Goal: Check status: Check status

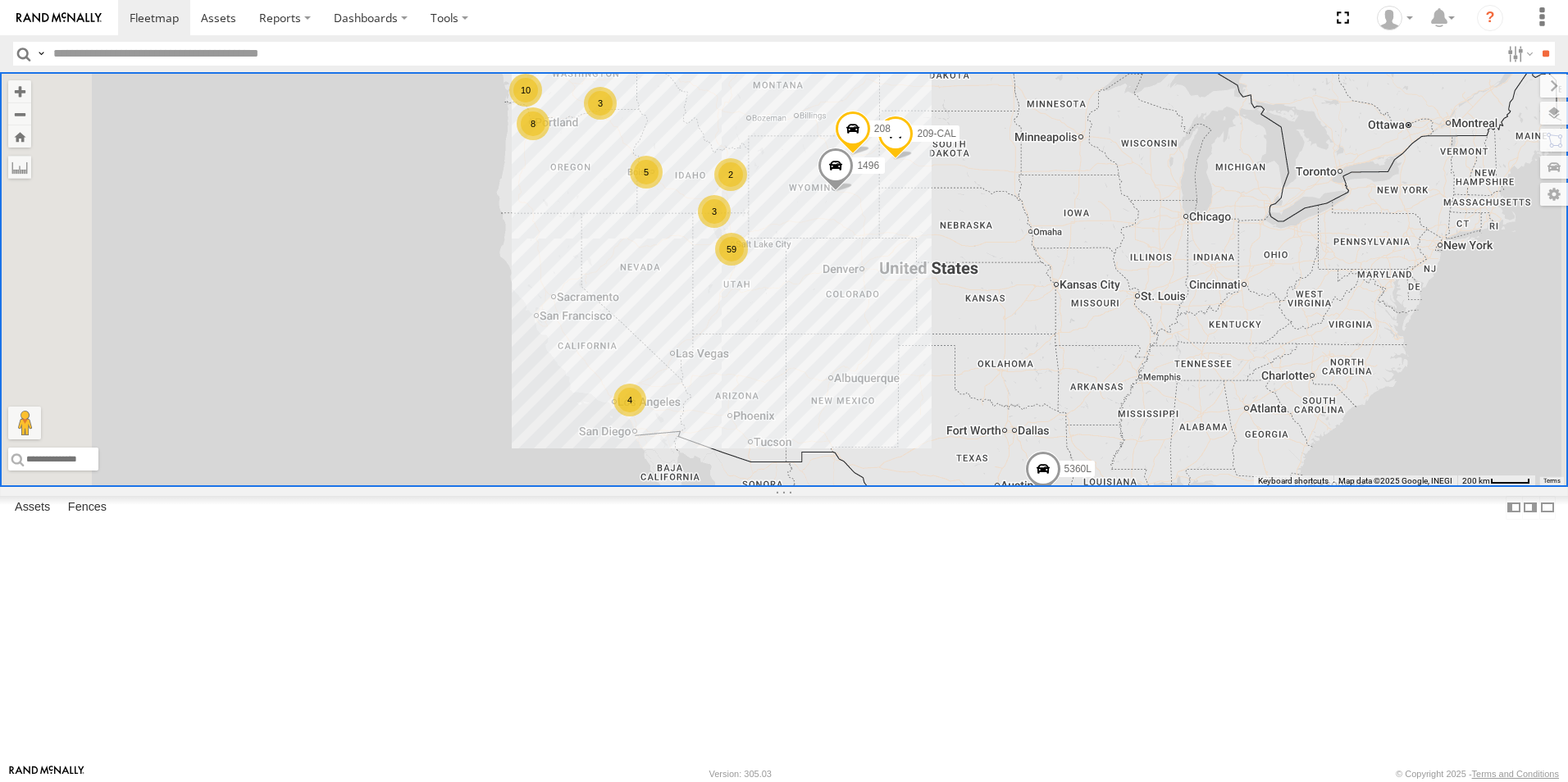
click at [663, 188] on div "5" at bounding box center [646, 172] width 33 height 33
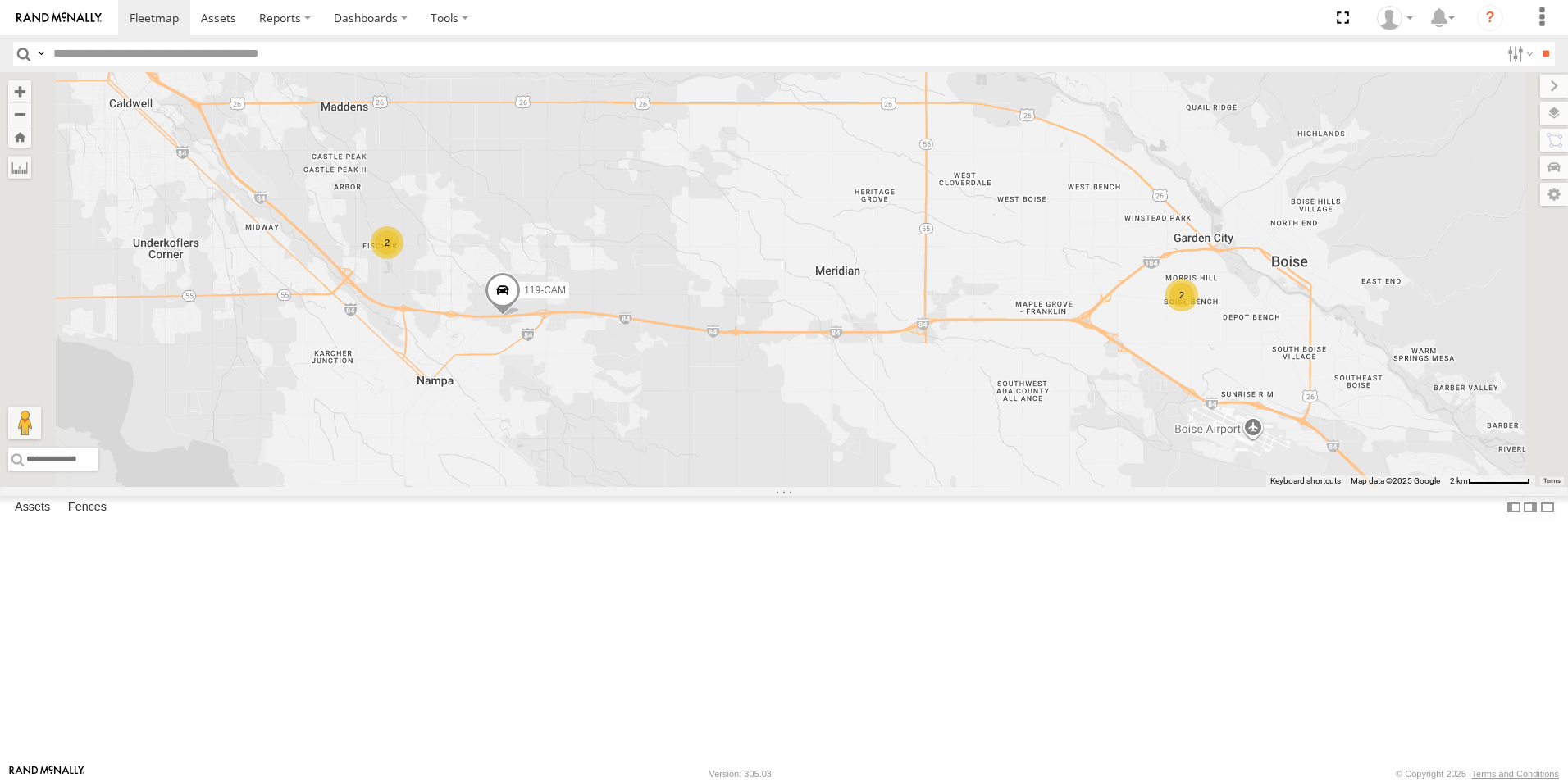
click at [404, 259] on div "2" at bounding box center [387, 243] width 33 height 33
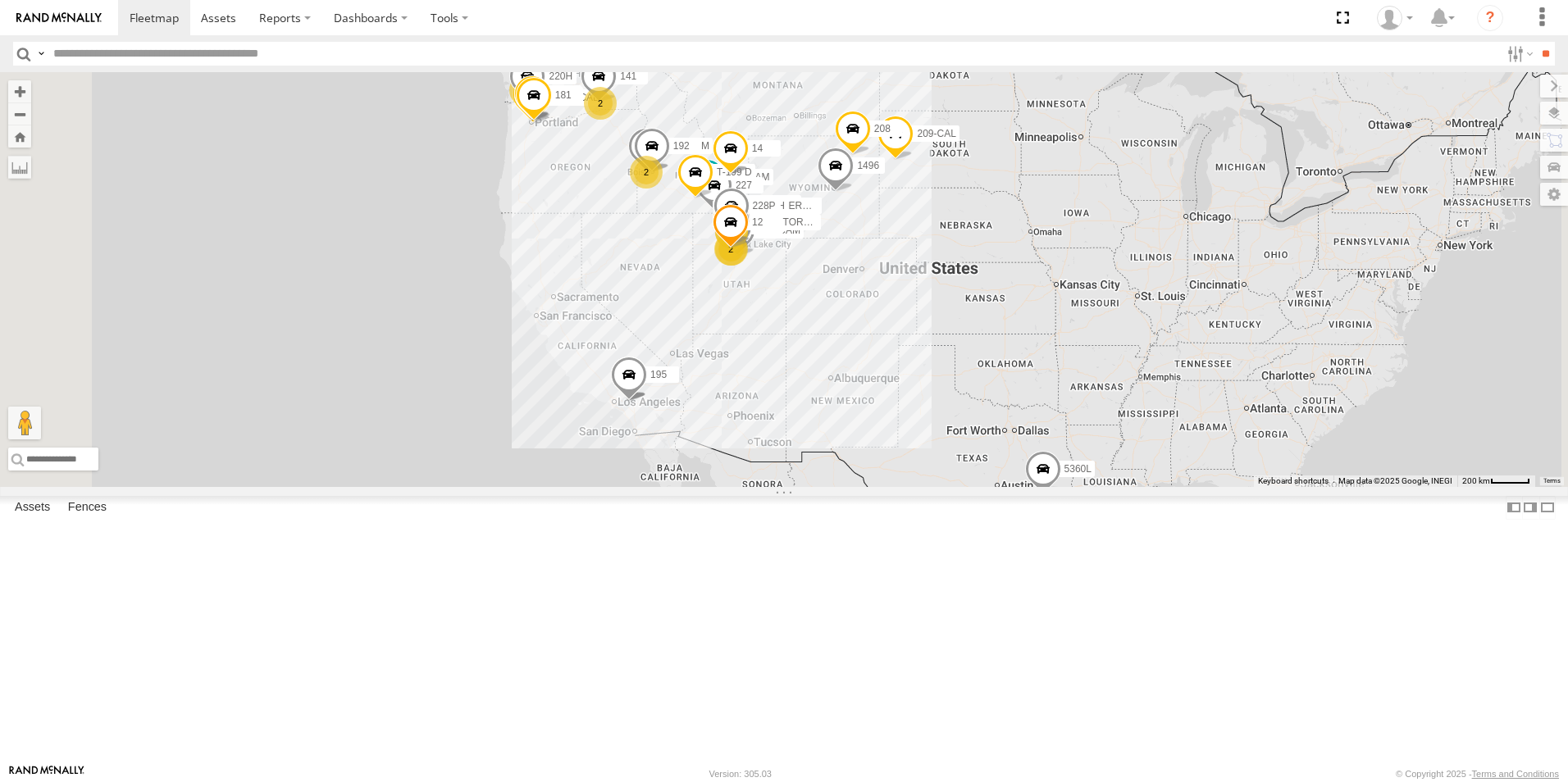
click at [647, 401] on span at bounding box center [629, 378] width 36 height 44
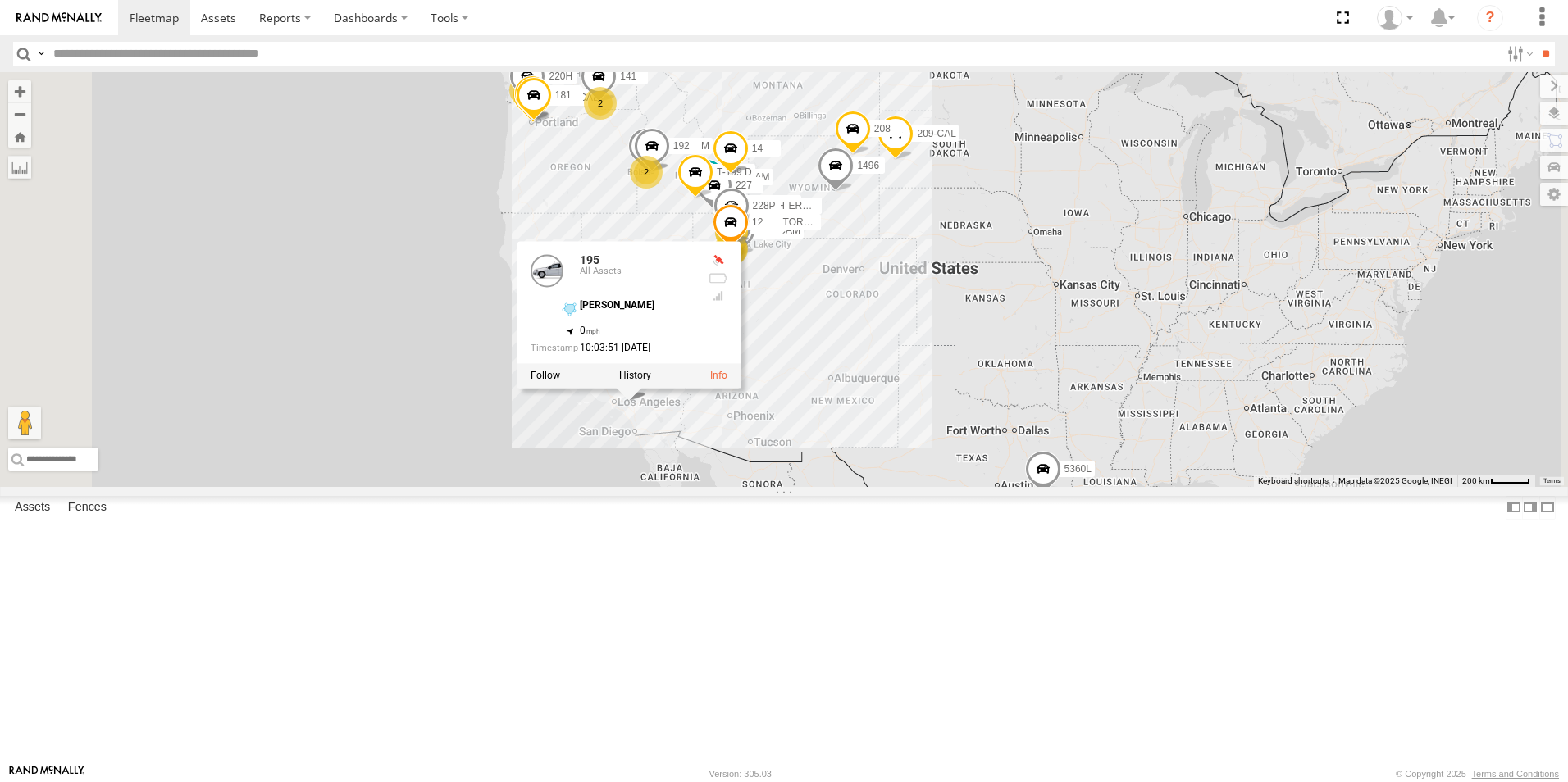
click at [776, 487] on div "532385L TBIS 8219 301W 5360L 158 2 144 212P 8220-CAL 20 208 224-CAL 225 2 155 2…" at bounding box center [784, 279] width 1568 height 415
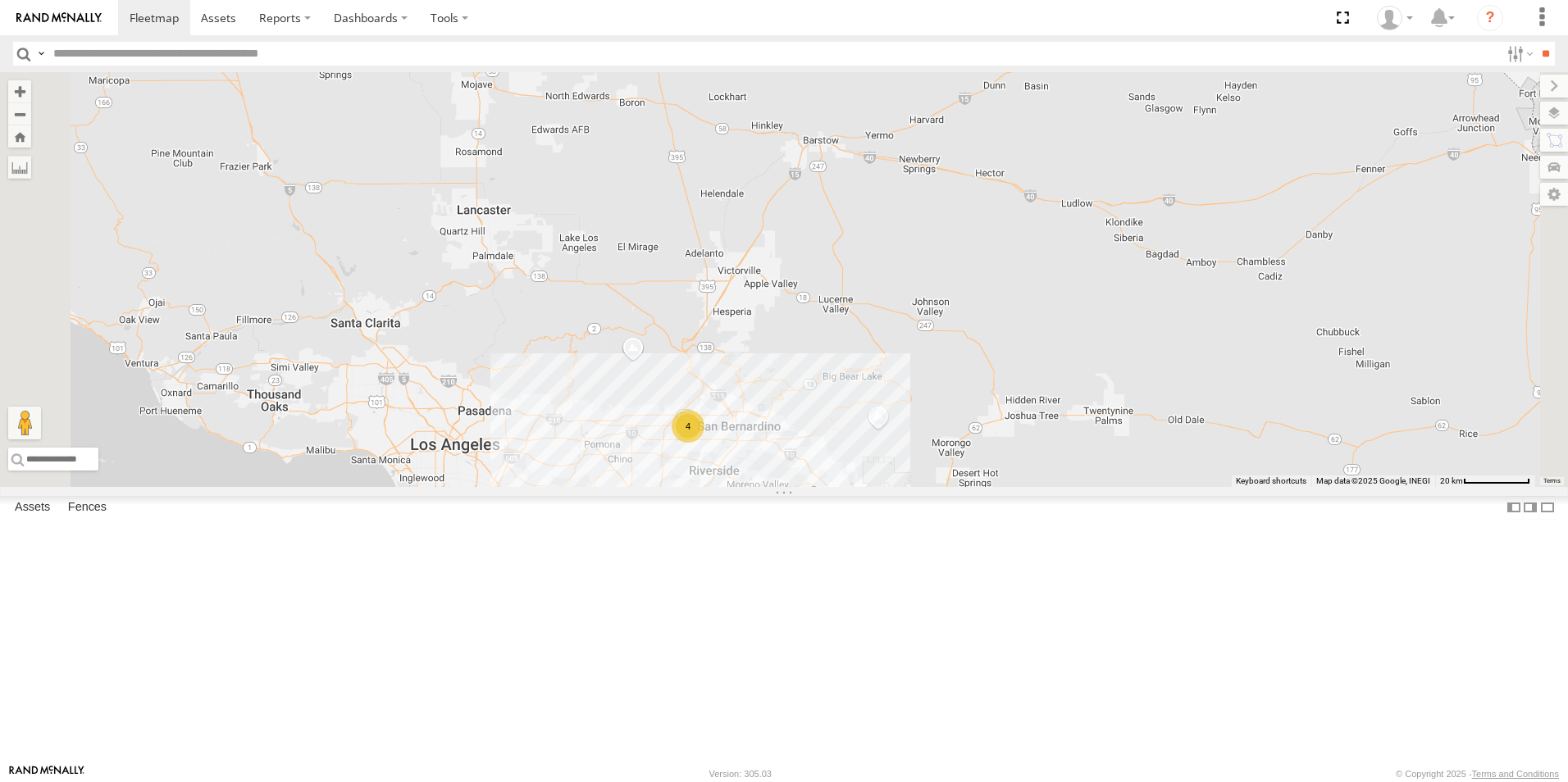
click at [704, 443] on div "4" at bounding box center [688, 426] width 33 height 33
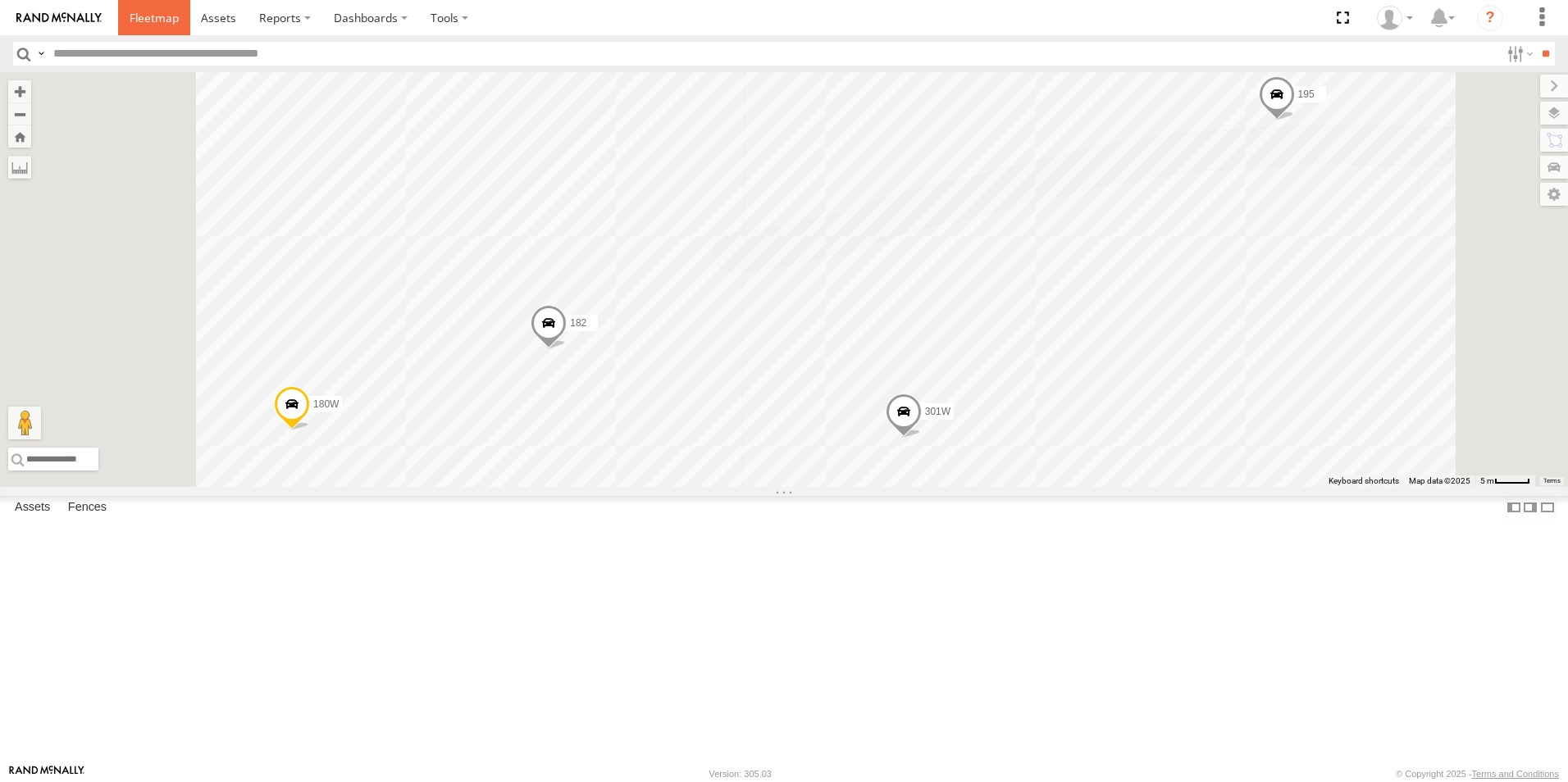
click at [152, 25] on span at bounding box center [154, 18] width 49 height 15
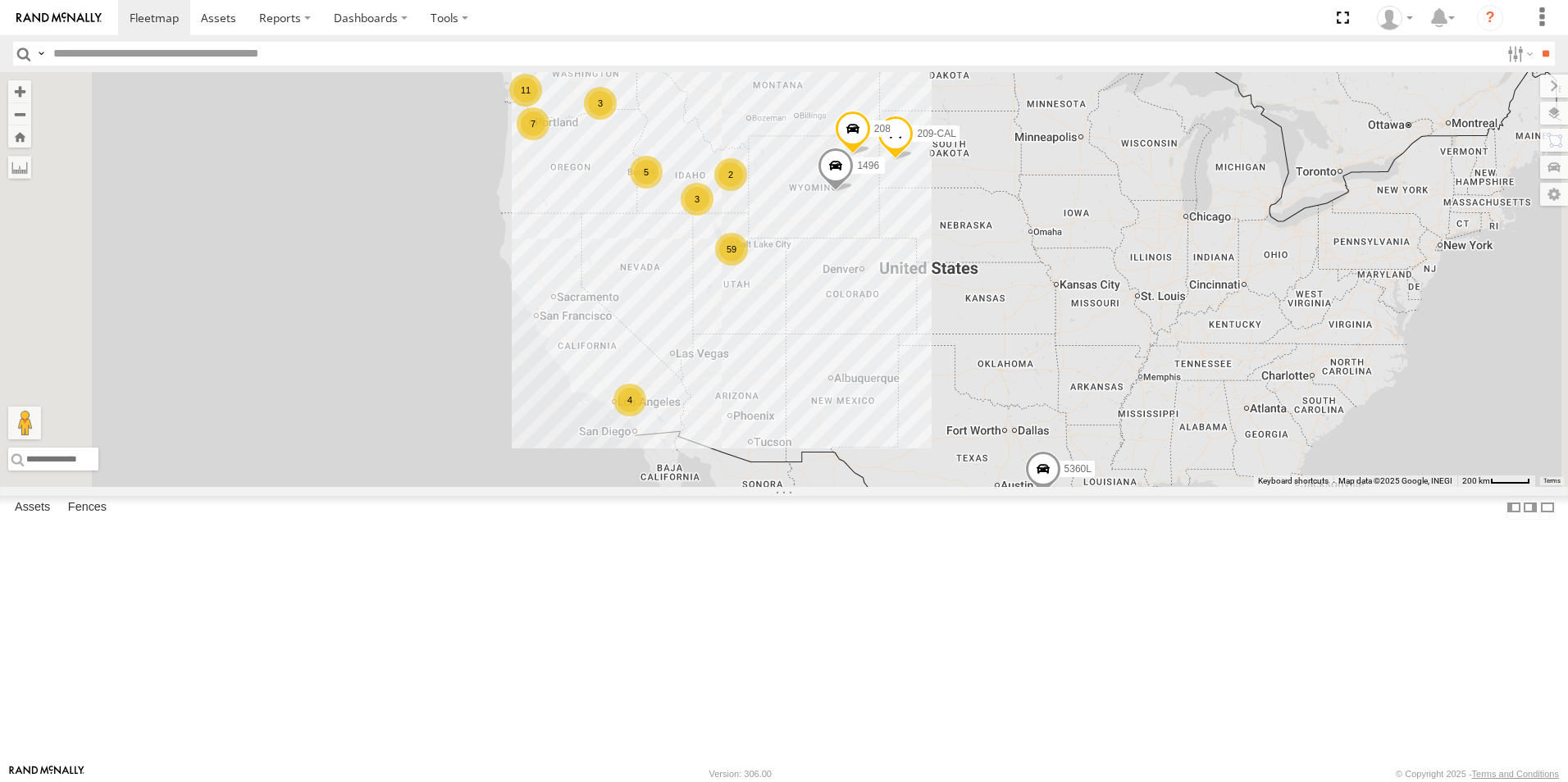
click at [542, 107] on div "11" at bounding box center [525, 90] width 33 height 33
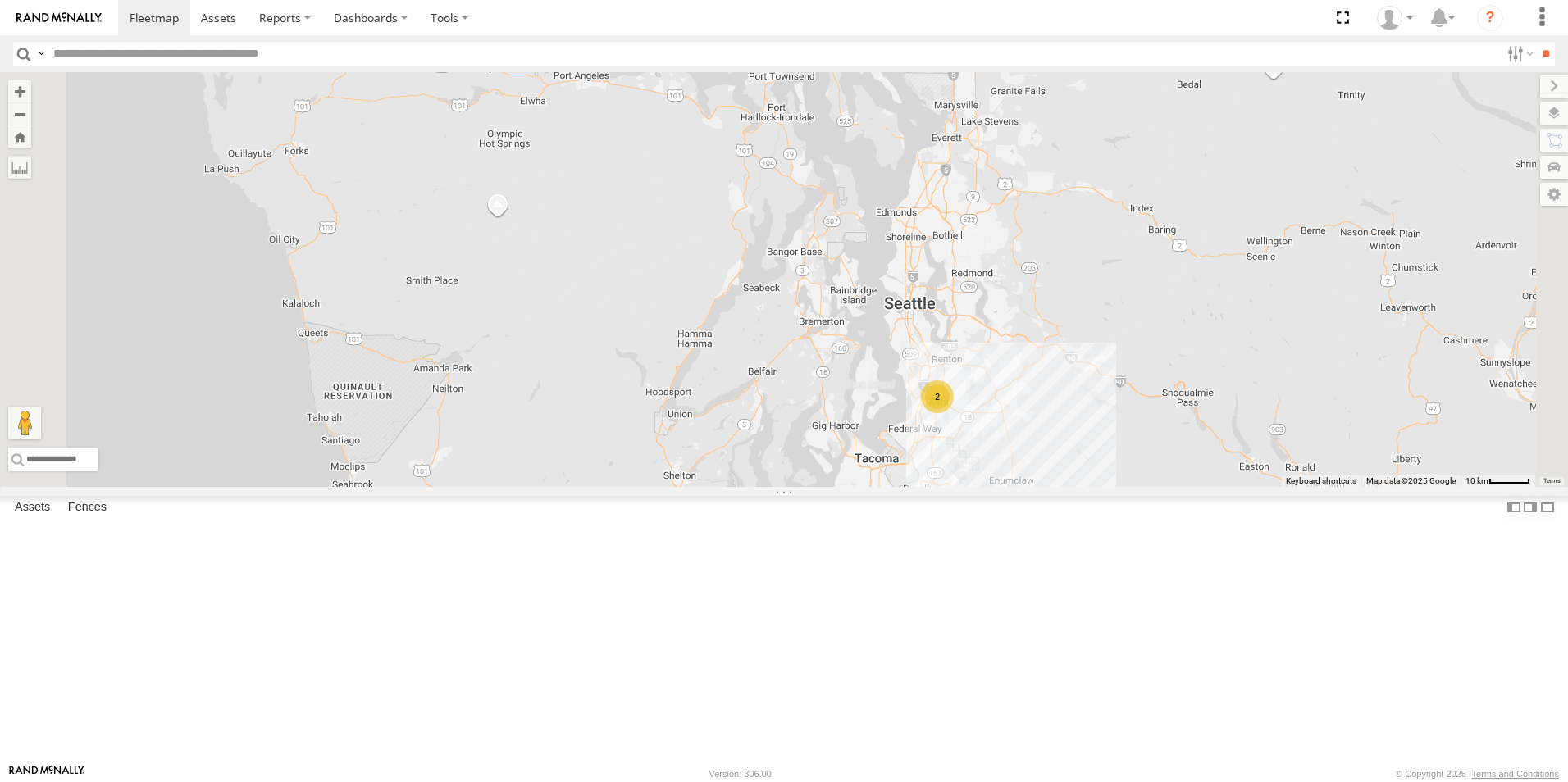
drag, startPoint x: 860, startPoint y: 232, endPoint x: 901, endPoint y: 556, distance: 326.6
click at [901, 487] on div "5360L 208 1496 307W 209-CAL 8 220H 2" at bounding box center [784, 279] width 1568 height 415
click at [954, 412] on div "2" at bounding box center [938, 396] width 33 height 33
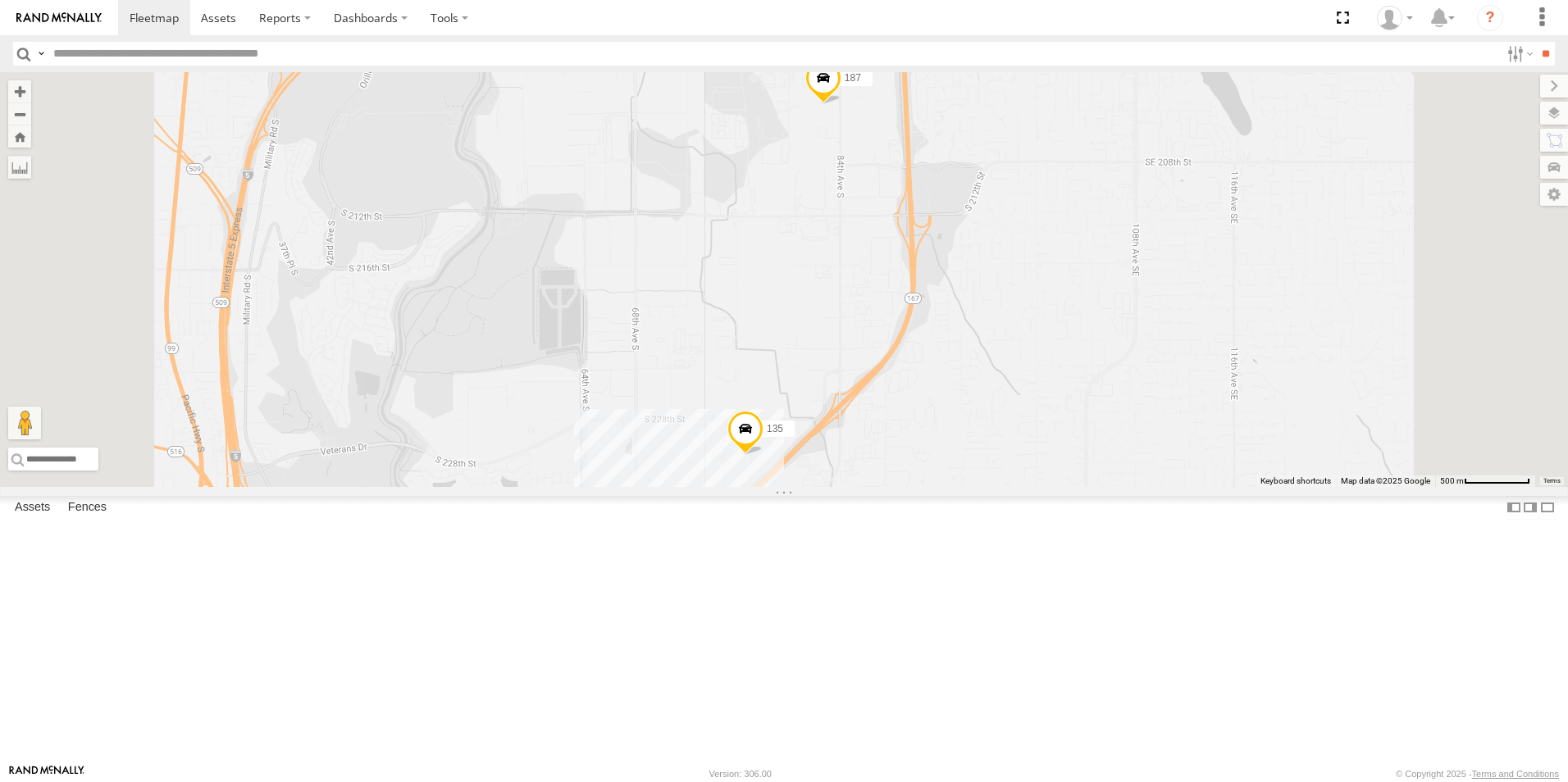
click at [949, 487] on div "5360L 208 1496 307W 209-CAL 220H 135 187" at bounding box center [784, 279] width 1568 height 415
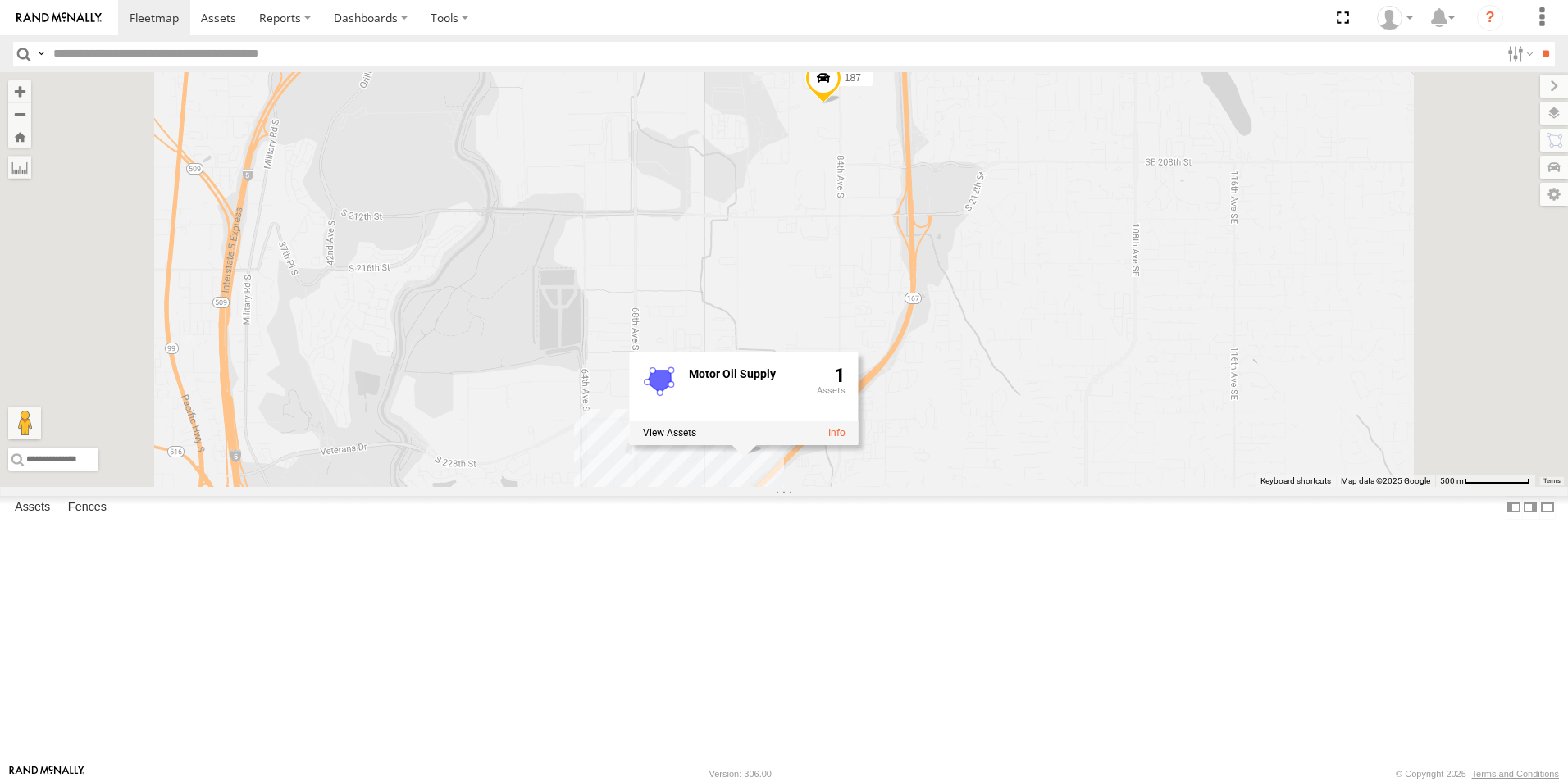
click at [842, 104] on span at bounding box center [823, 82] width 36 height 44
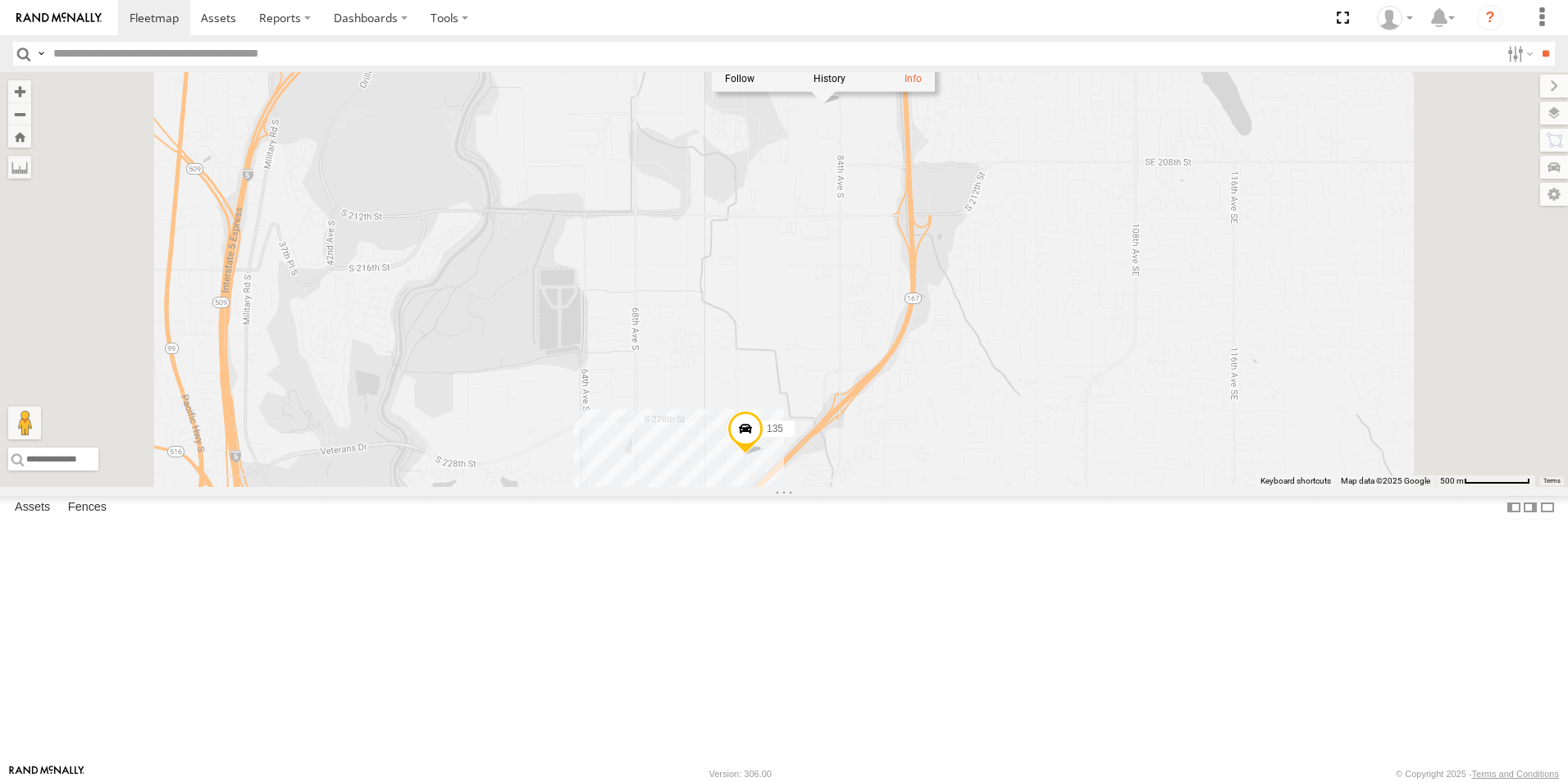
click at [897, 243] on div "5360L 208 1496 307W 209-CAL 220H 135 187 187 All Assets S 202nd St Kent 47.4199…" at bounding box center [784, 279] width 1568 height 415
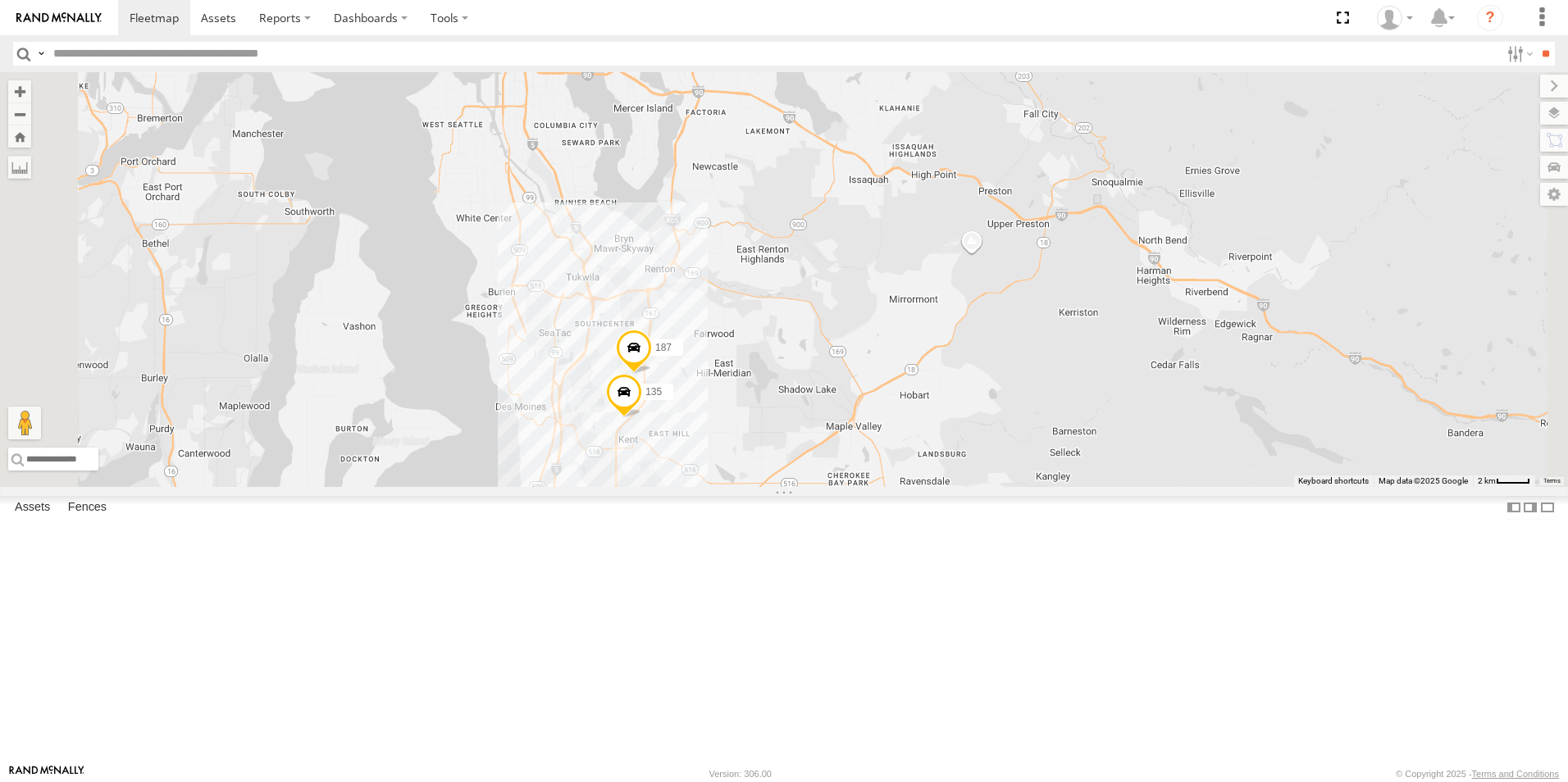
drag, startPoint x: 811, startPoint y: 183, endPoint x: 802, endPoint y: 354, distance: 171.2
click at [802, 354] on div "5360L 208 1496 307W 209-CAL 220H 135 187" at bounding box center [784, 279] width 1568 height 415
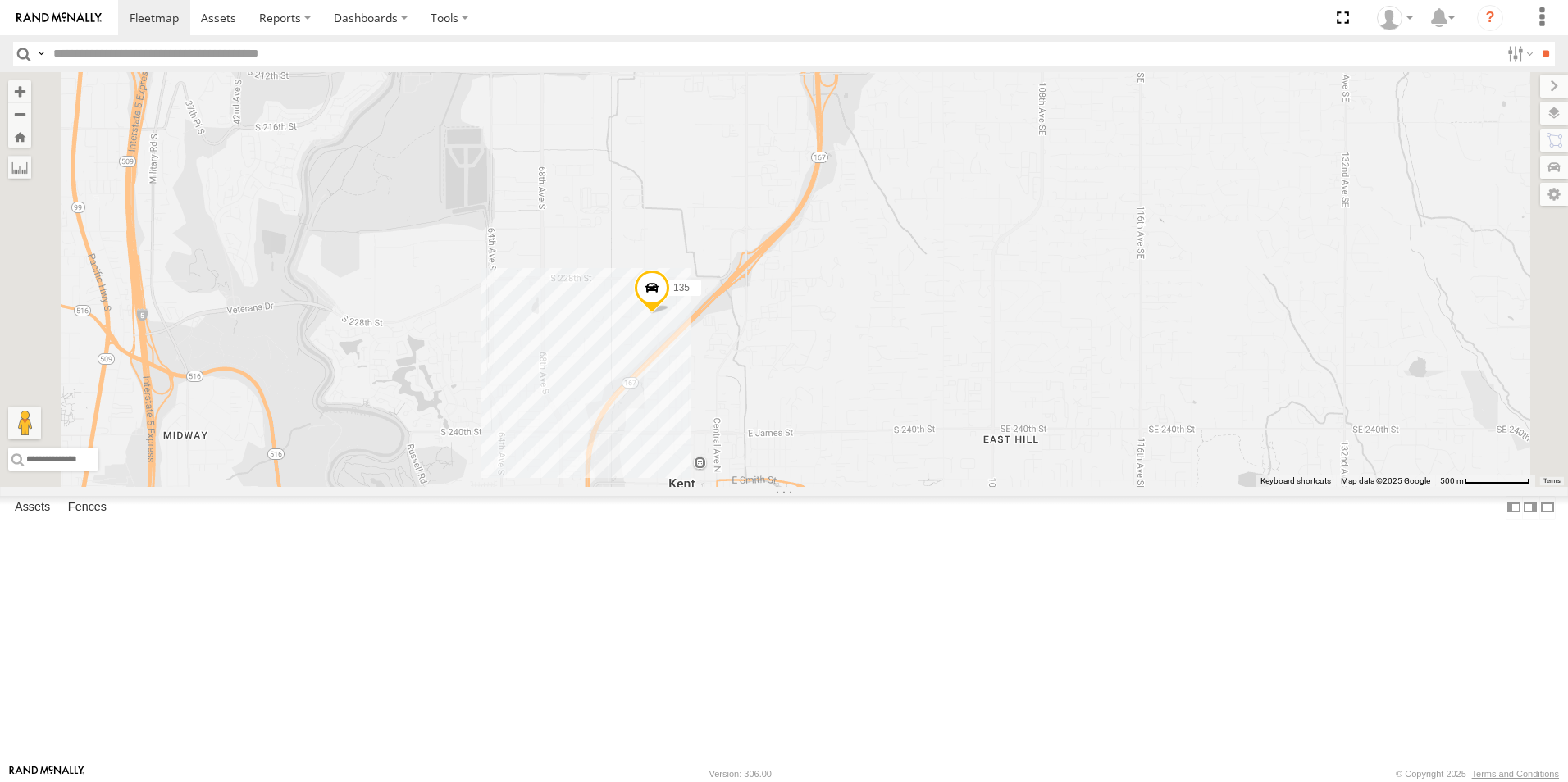
click at [856, 455] on div "5360L 208 1496 307W 209-CAL 220H 135 187" at bounding box center [784, 279] width 1568 height 415
